Goal: Answer question/provide support: Share knowledge or assist other users

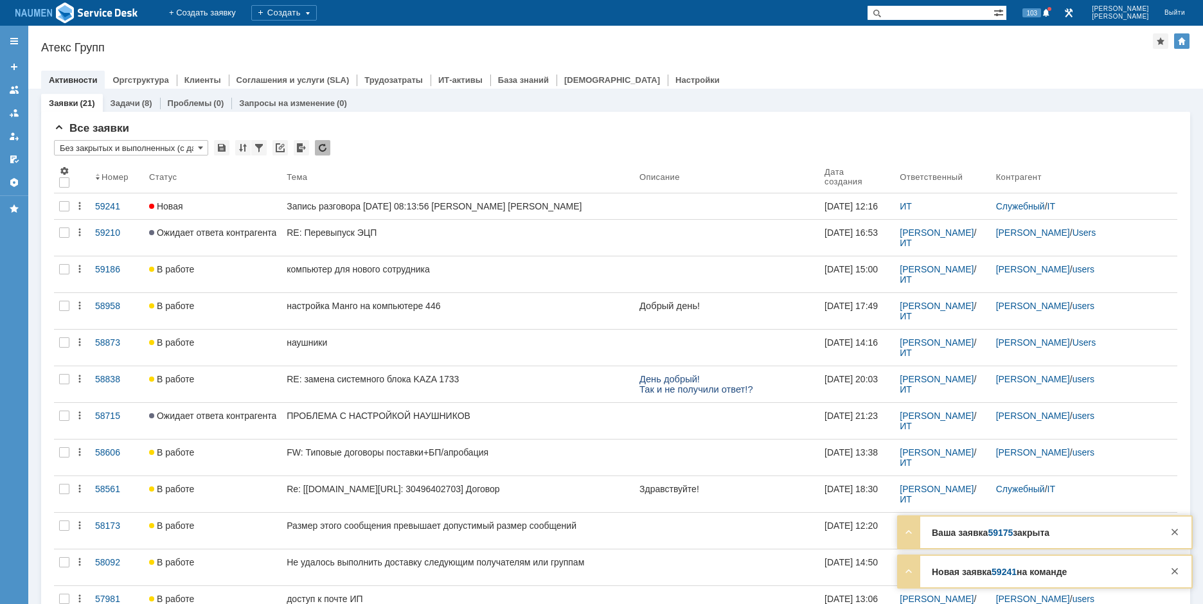
click at [292, 43] on div "Атекс Групп" at bounding box center [597, 47] width 1112 height 13
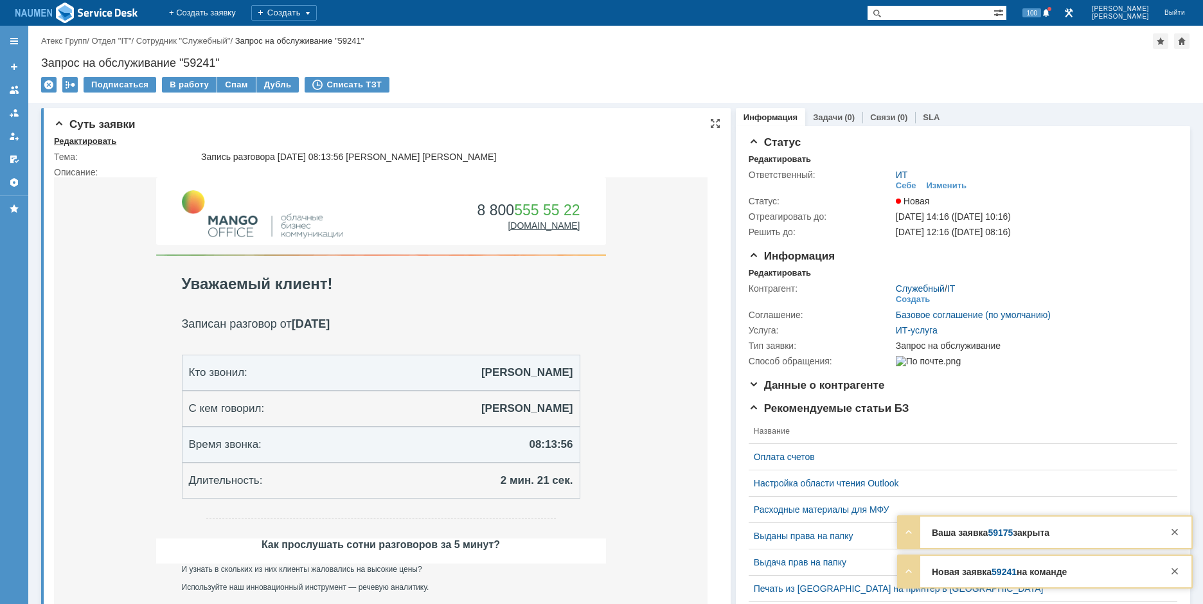
click at [86, 140] on div "Редактировать" at bounding box center [85, 141] width 62 height 10
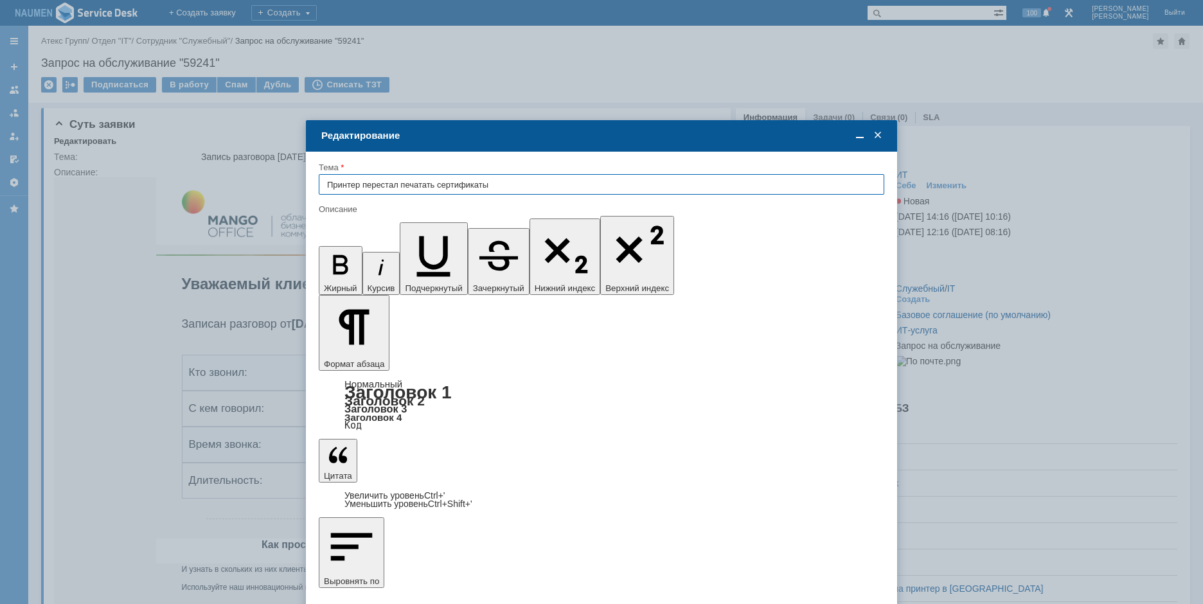
type input "Принтер перестал печатать сертификаты"
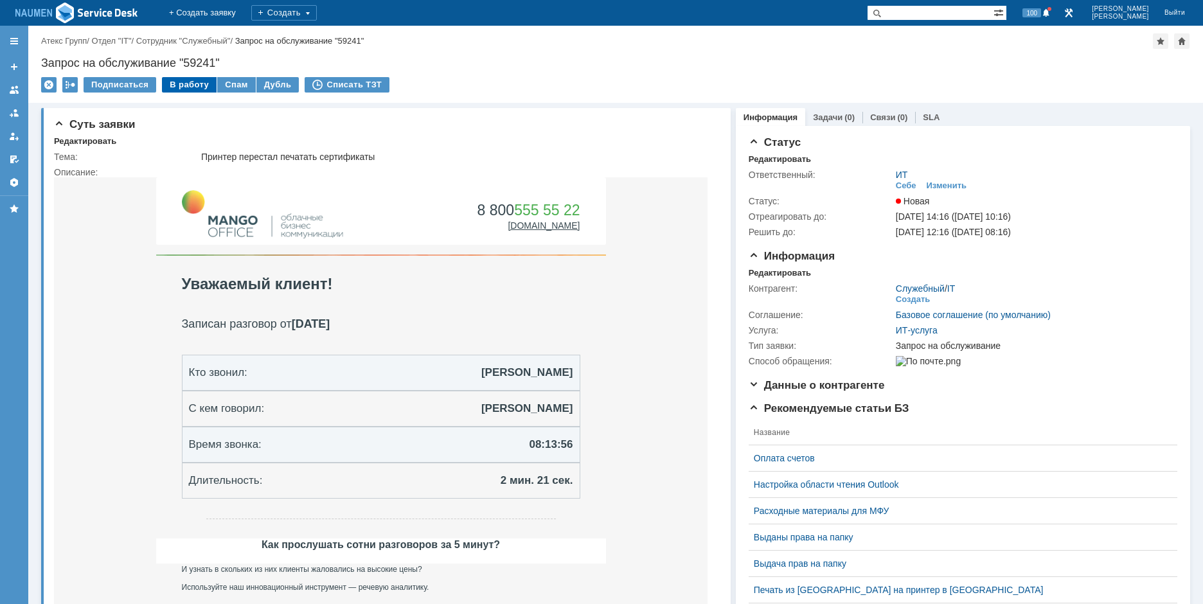
click at [191, 78] on div "В работу" at bounding box center [189, 84] width 55 height 15
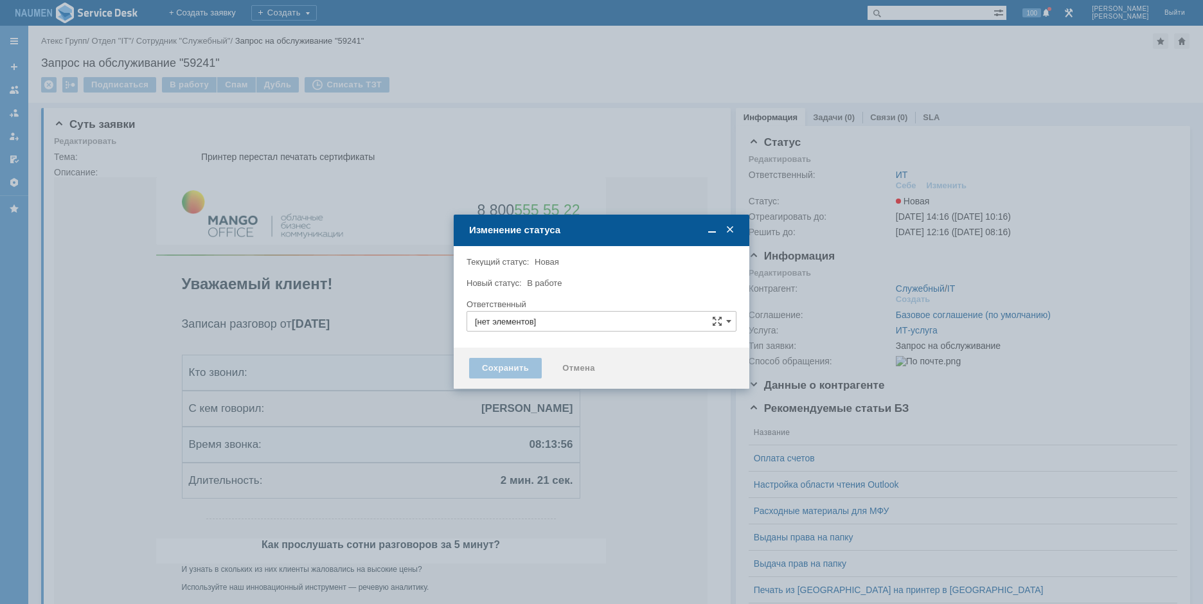
type input "ИТ"
type input "[PERSON_NAME]"
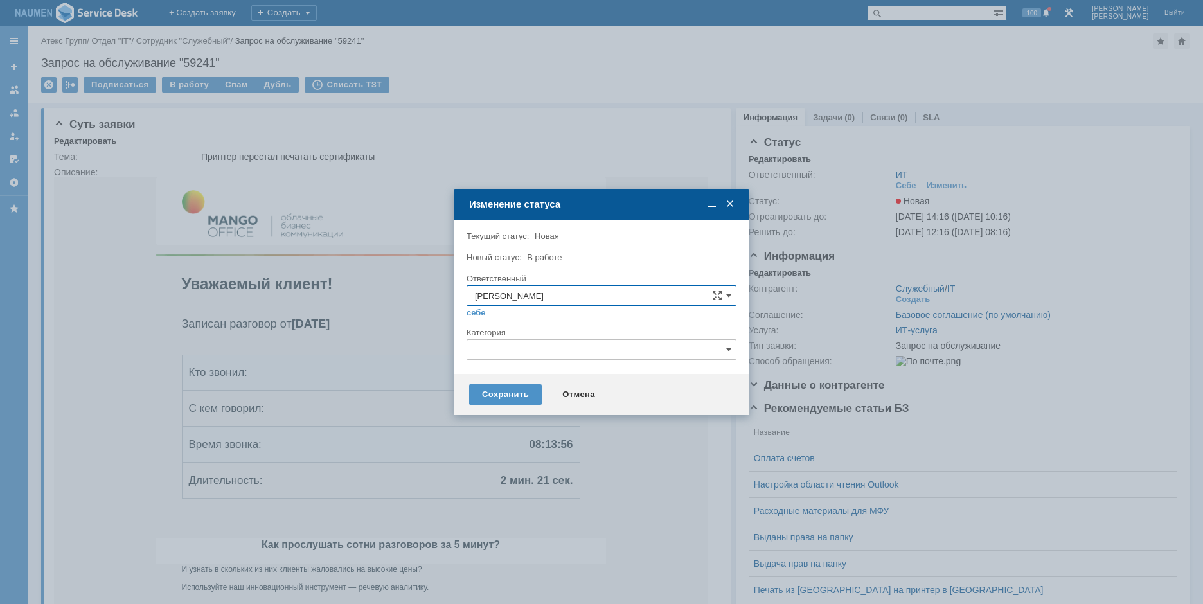
click at [518, 348] on input "text" at bounding box center [602, 349] width 270 height 21
click at [525, 414] on div "Программное обеспечение" at bounding box center [601, 422] width 269 height 21
click at [497, 431] on div "Принтер" at bounding box center [601, 422] width 269 height 21
click at [500, 389] on div "Сохранить" at bounding box center [505, 394] width 73 height 21
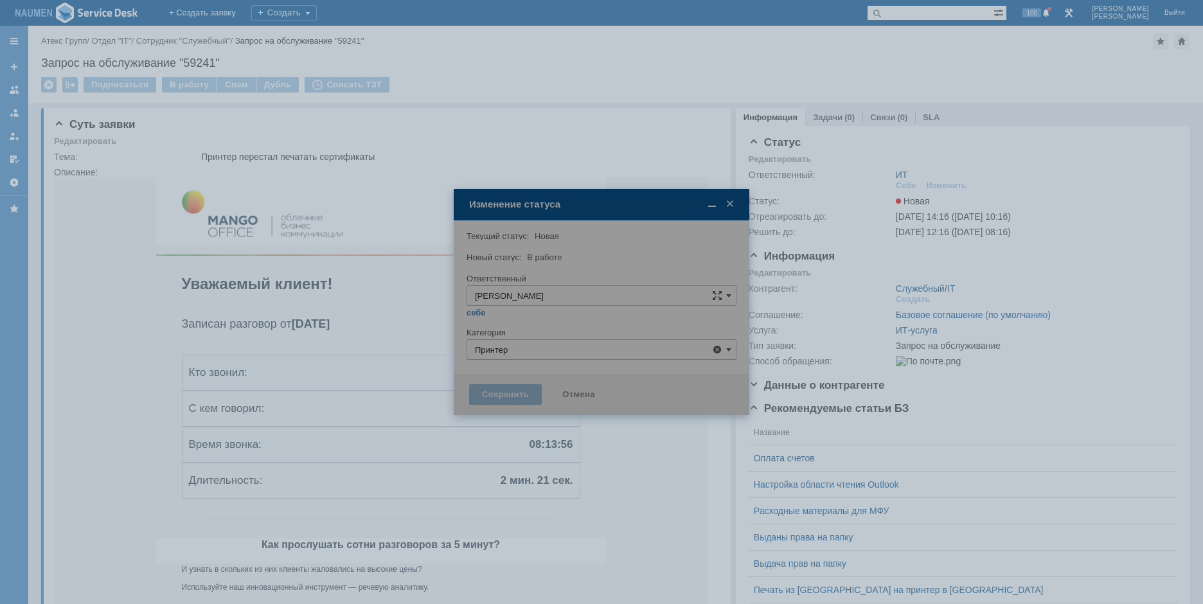
type input "Принтер"
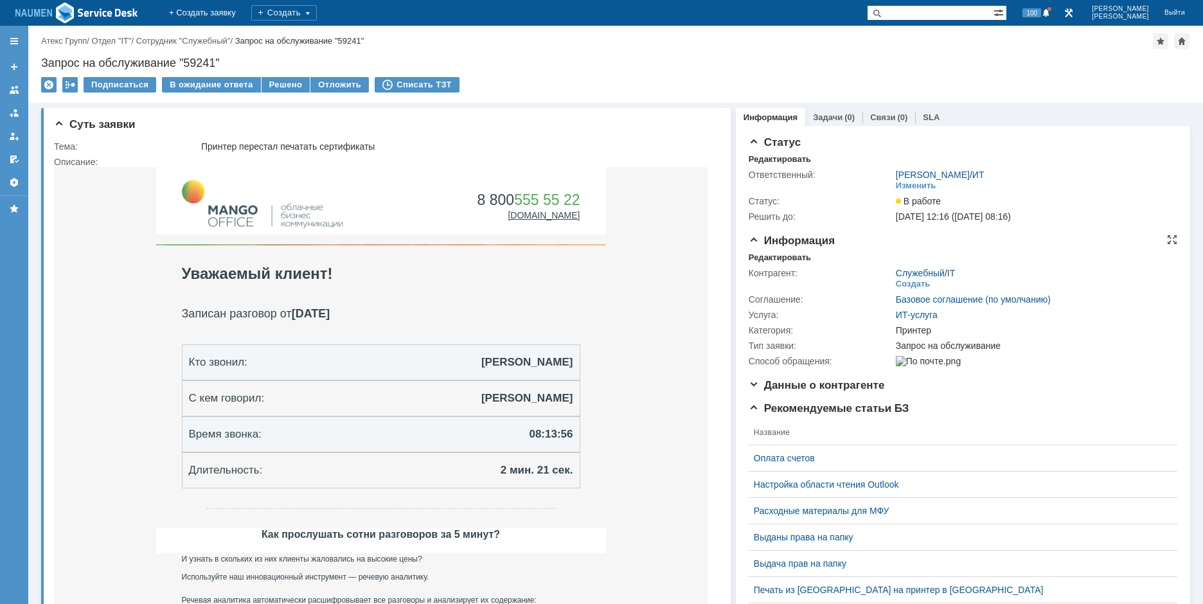
click at [782, 249] on div "Информация Редактировать Контрагент: Служебный / IT Создать Соглашение: Базовое…" at bounding box center [963, 307] width 429 height 145
click at [778, 256] on div "Редактировать" at bounding box center [780, 258] width 62 height 10
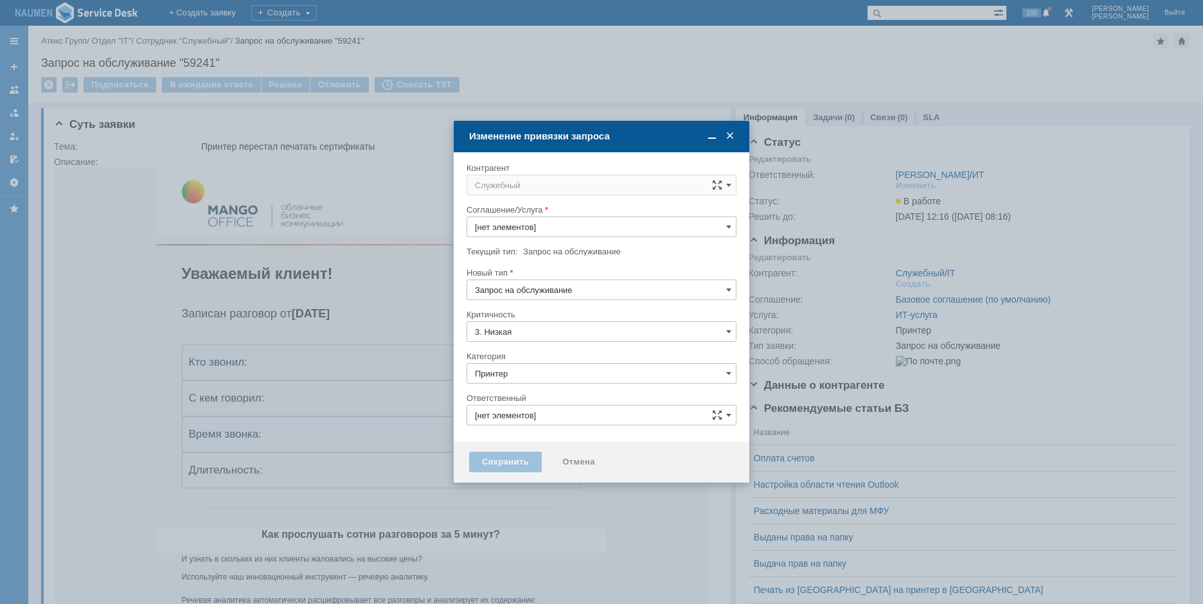
type input "[PERSON_NAME]"
type input "ИТ-услуга"
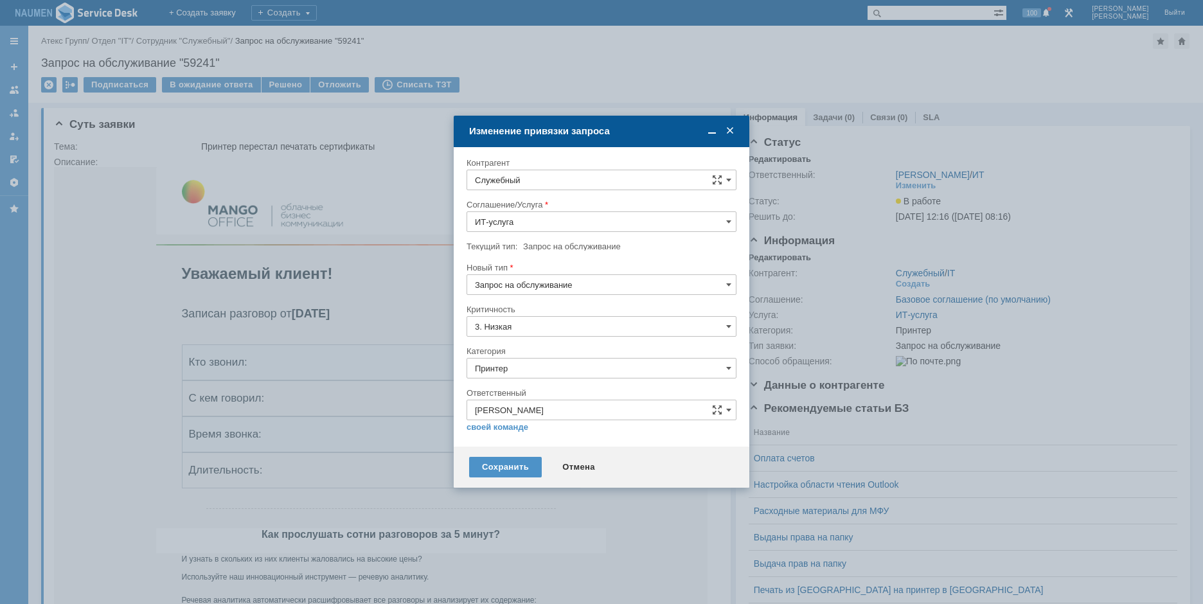
click at [569, 177] on input "Служебный" at bounding box center [602, 180] width 270 height 21
click at [552, 301] on span "[PERSON_NAME]" at bounding box center [555, 297] width 69 height 10
type input "[PERSON_NAME]"
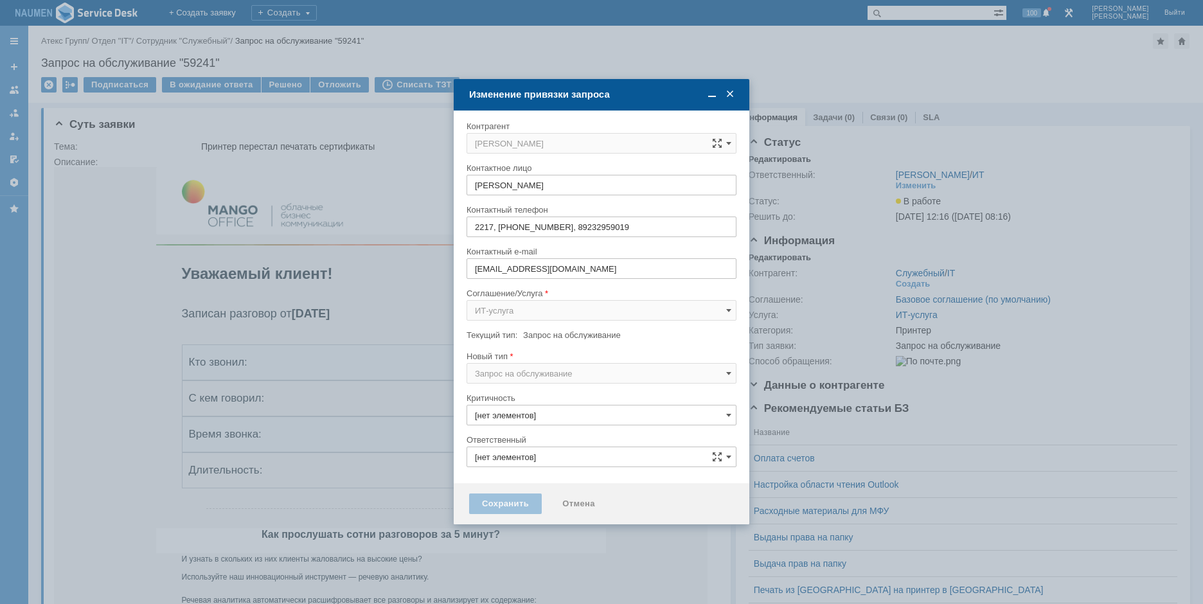
type input "3. Низкая"
type input "[PERSON_NAME]"
type input "Принтер"
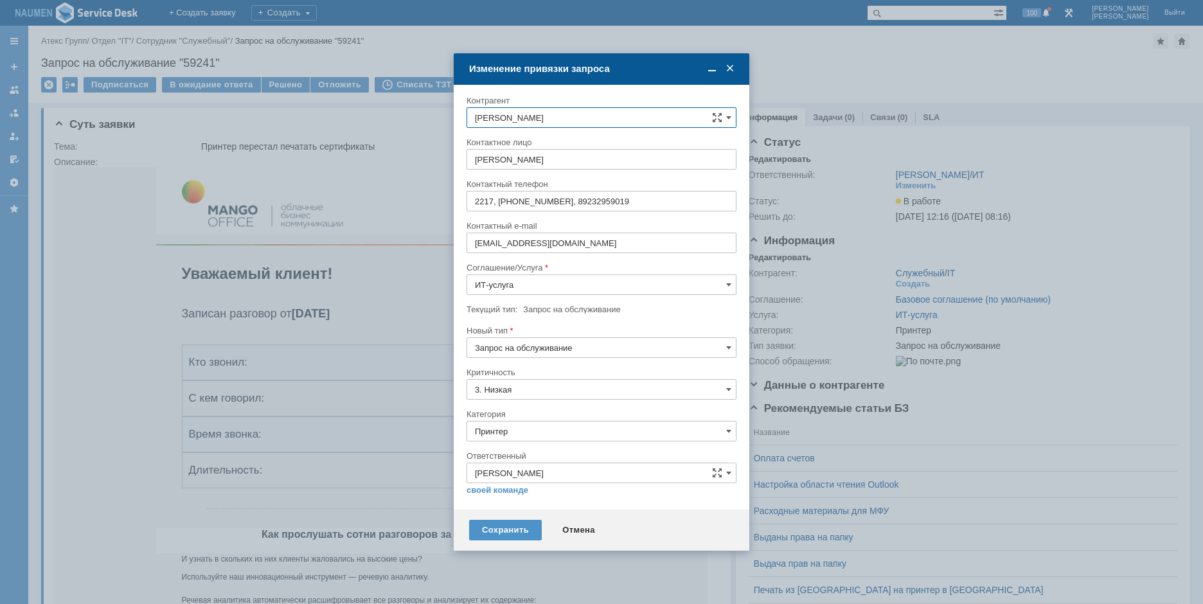
click at [522, 352] on input "Запрос на обслуживание" at bounding box center [602, 347] width 270 height 21
click at [513, 416] on span "Инцидент" at bounding box center [601, 414] width 253 height 10
type input "Инцидент"
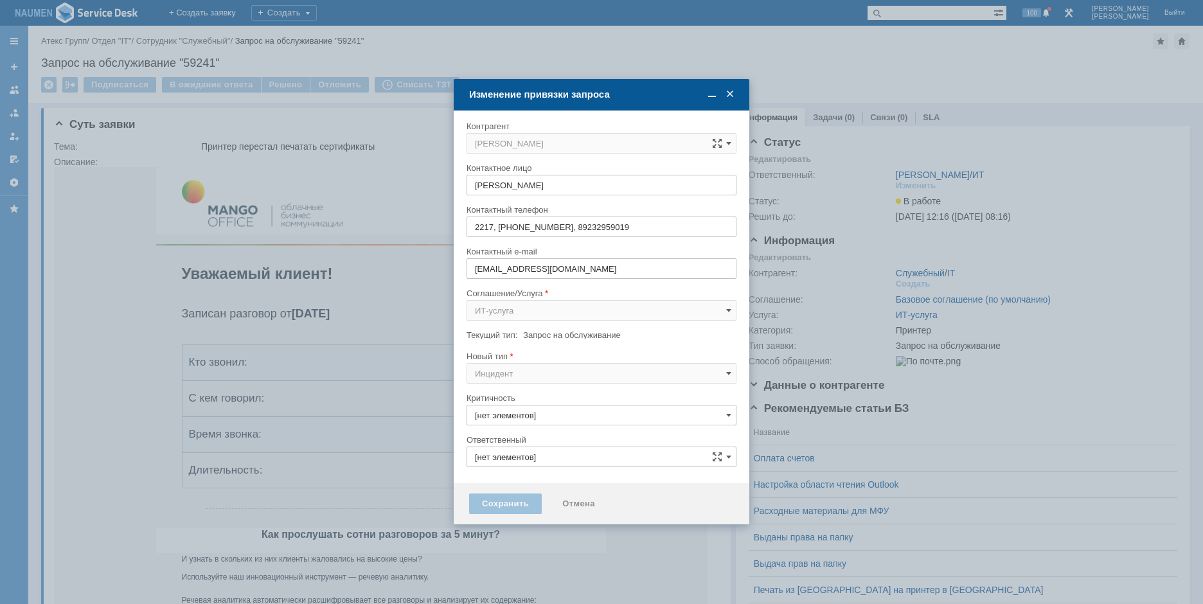
type input "3. Низкая"
type input "[PERSON_NAME]"
type input "Принтер"
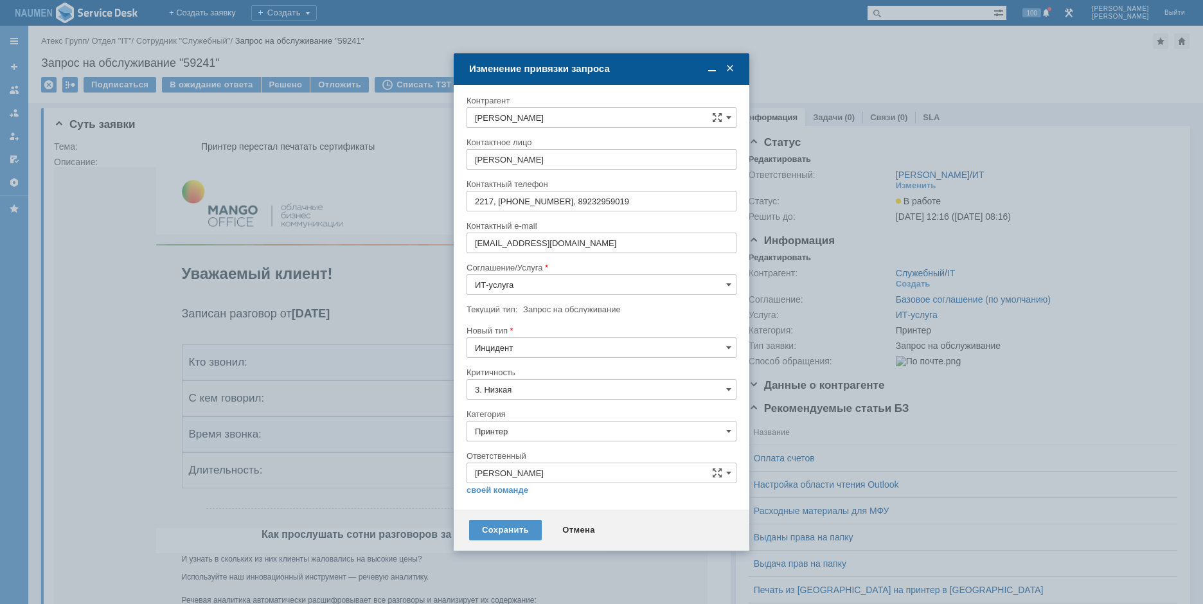
type input "Инцидент"
click at [500, 533] on div "Сохранить" at bounding box center [505, 530] width 73 height 21
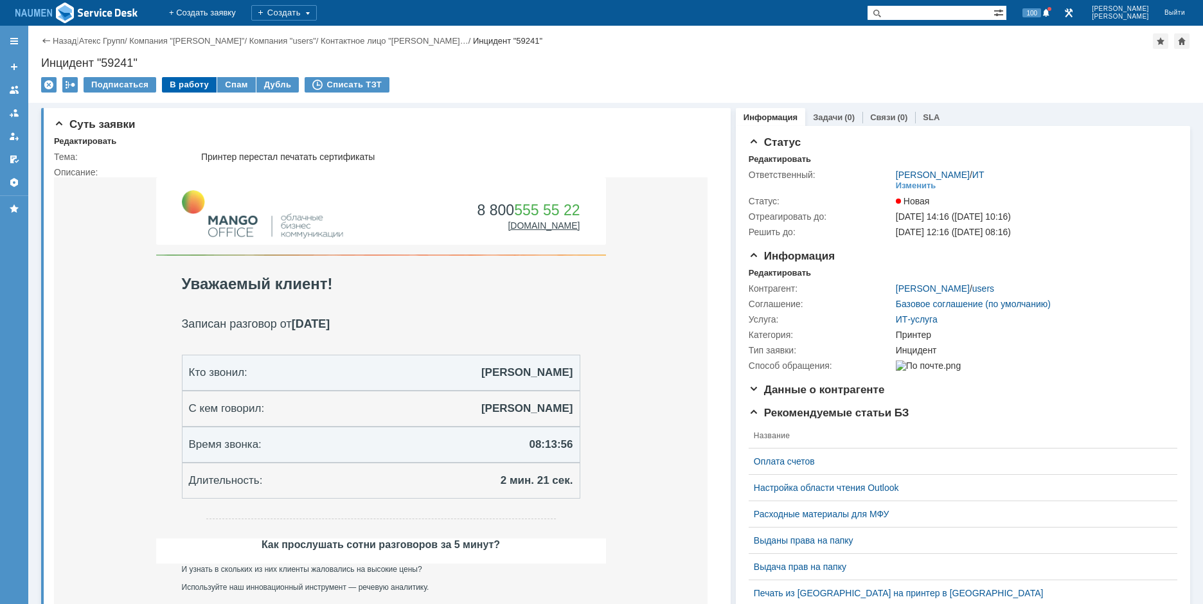
click at [186, 91] on div "В работу" at bounding box center [189, 84] width 55 height 15
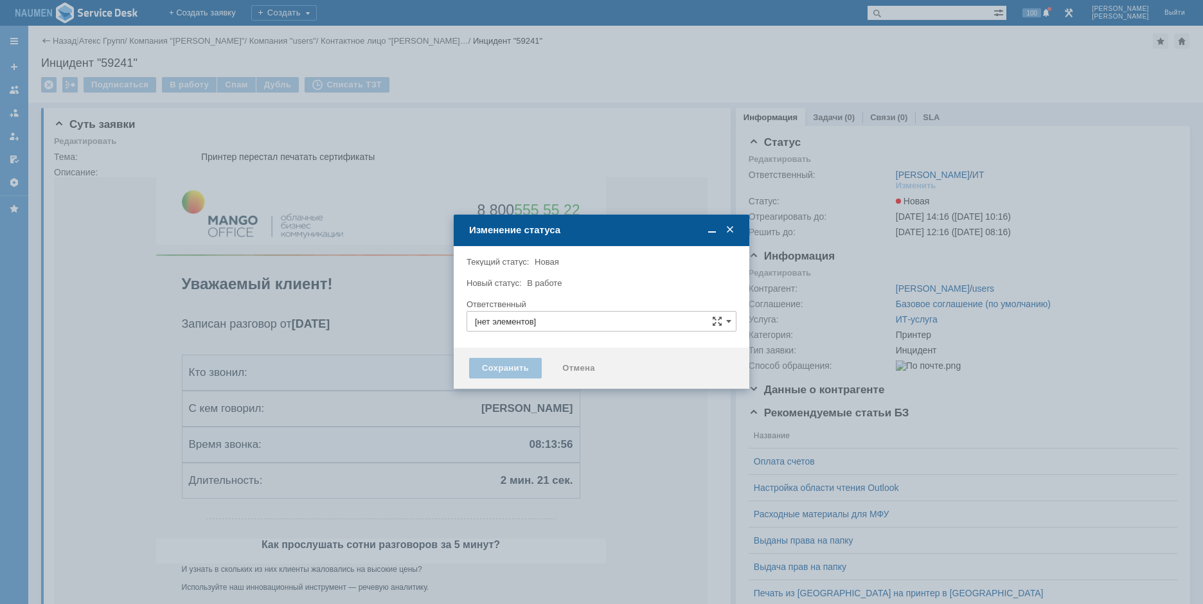
type input "Принтер"
type input "[PERSON_NAME]"
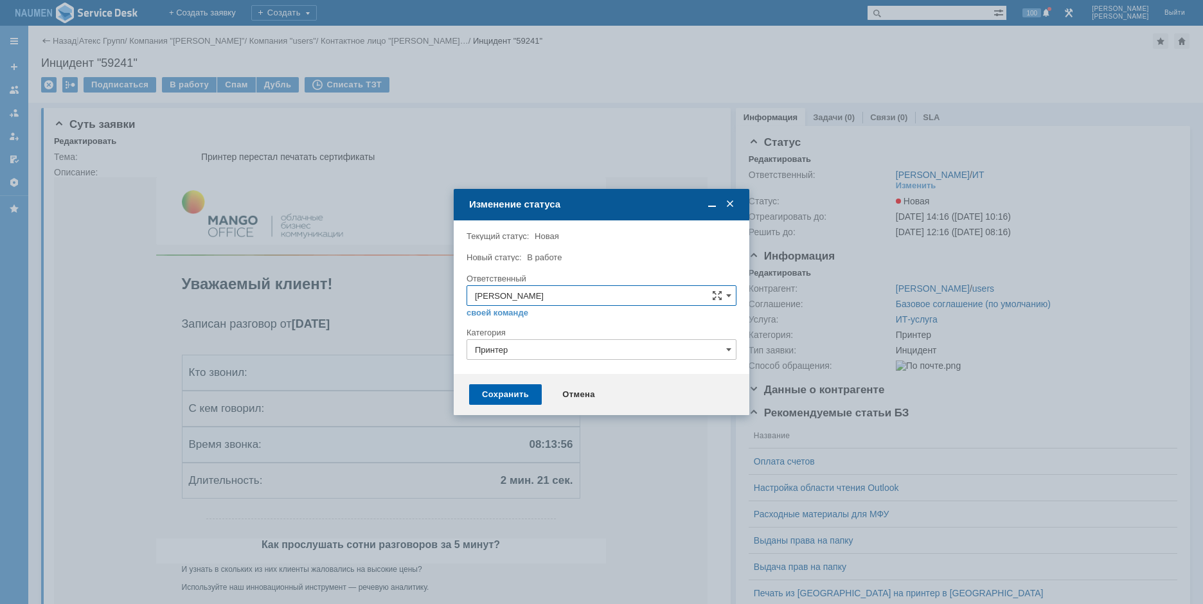
click at [512, 393] on div "Сохранить" at bounding box center [505, 394] width 73 height 21
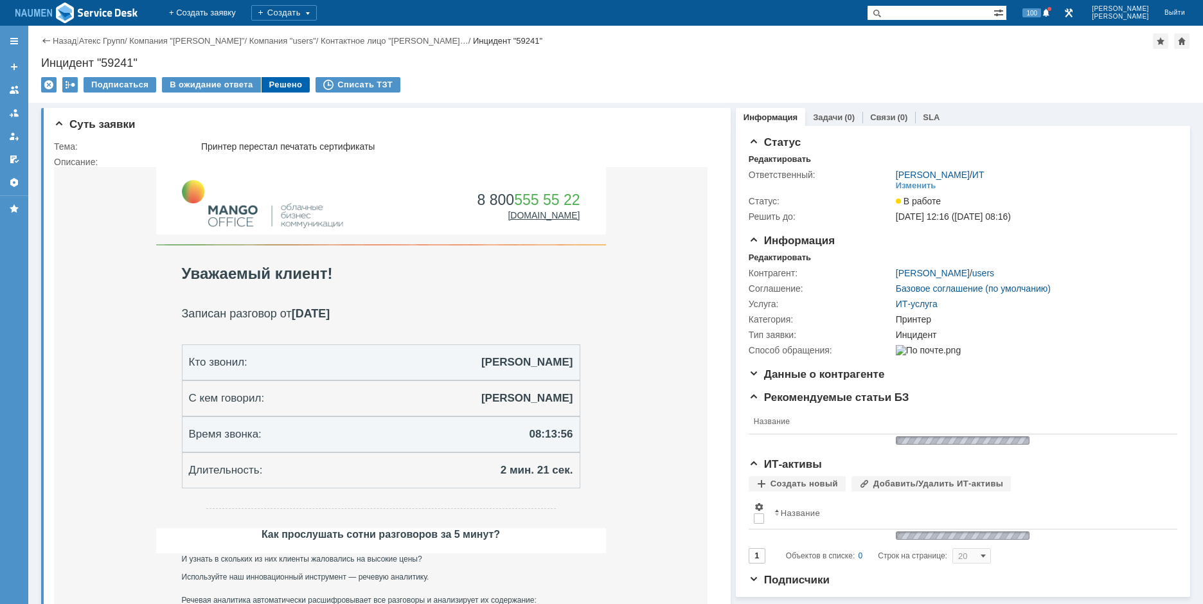
click at [262, 80] on div "Решено" at bounding box center [286, 84] width 49 height 15
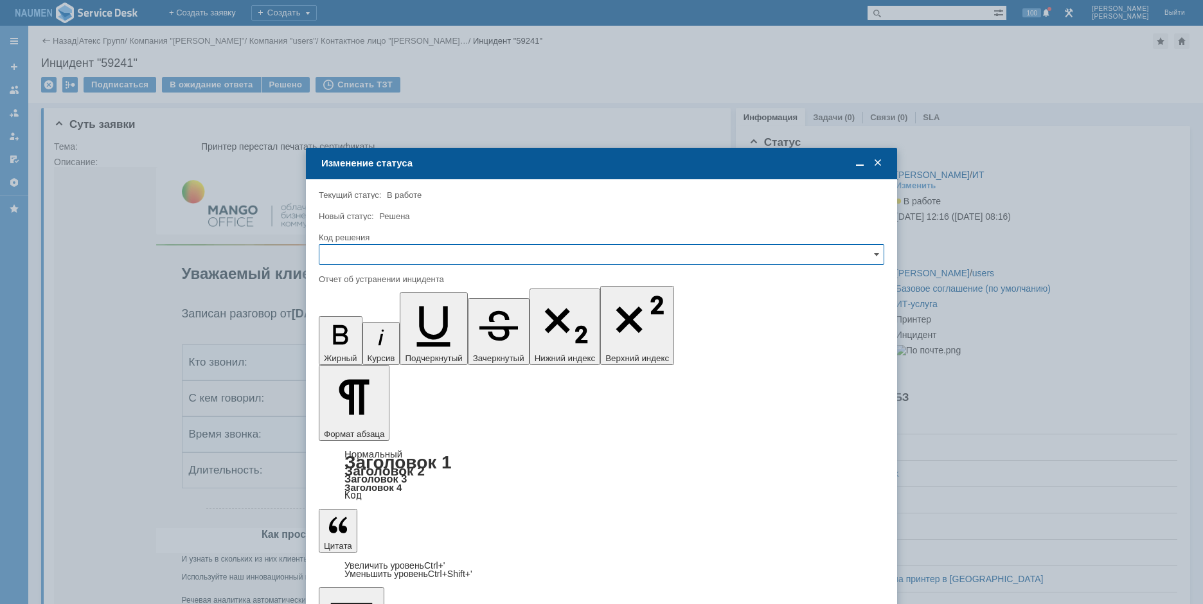
click at [481, 251] on input "text" at bounding box center [601, 254] width 565 height 21
click at [355, 341] on span "Решено" at bounding box center [601, 342] width 549 height 10
type input "Решено"
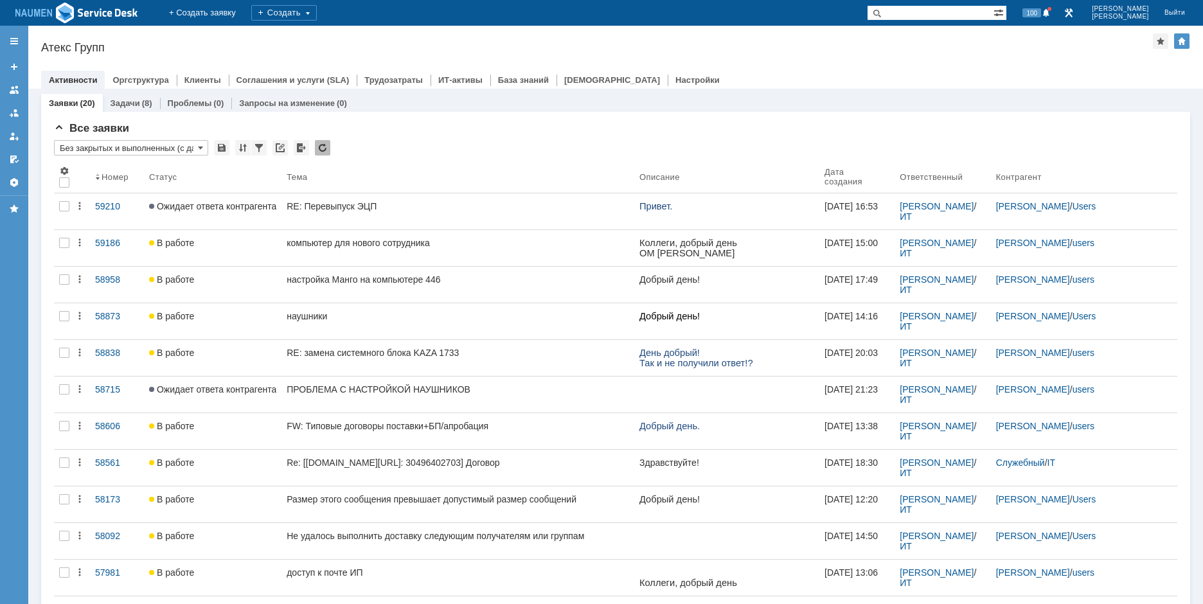
click at [993, 63] on div at bounding box center [615, 67] width 1149 height 10
